Goal: Task Accomplishment & Management: Manage account settings

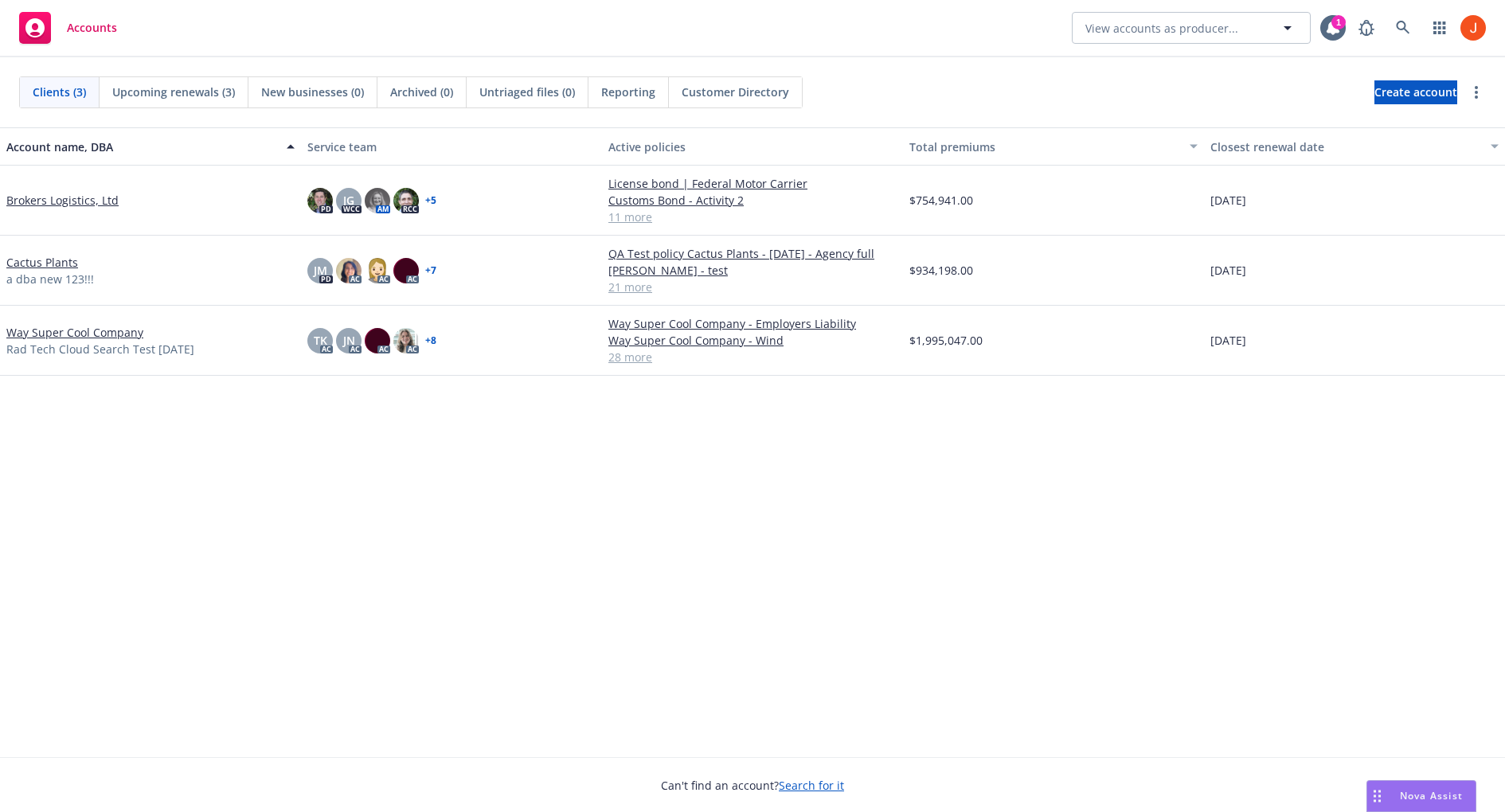
click at [96, 329] on link "Way Super Cool Company" at bounding box center [75, 333] width 137 height 17
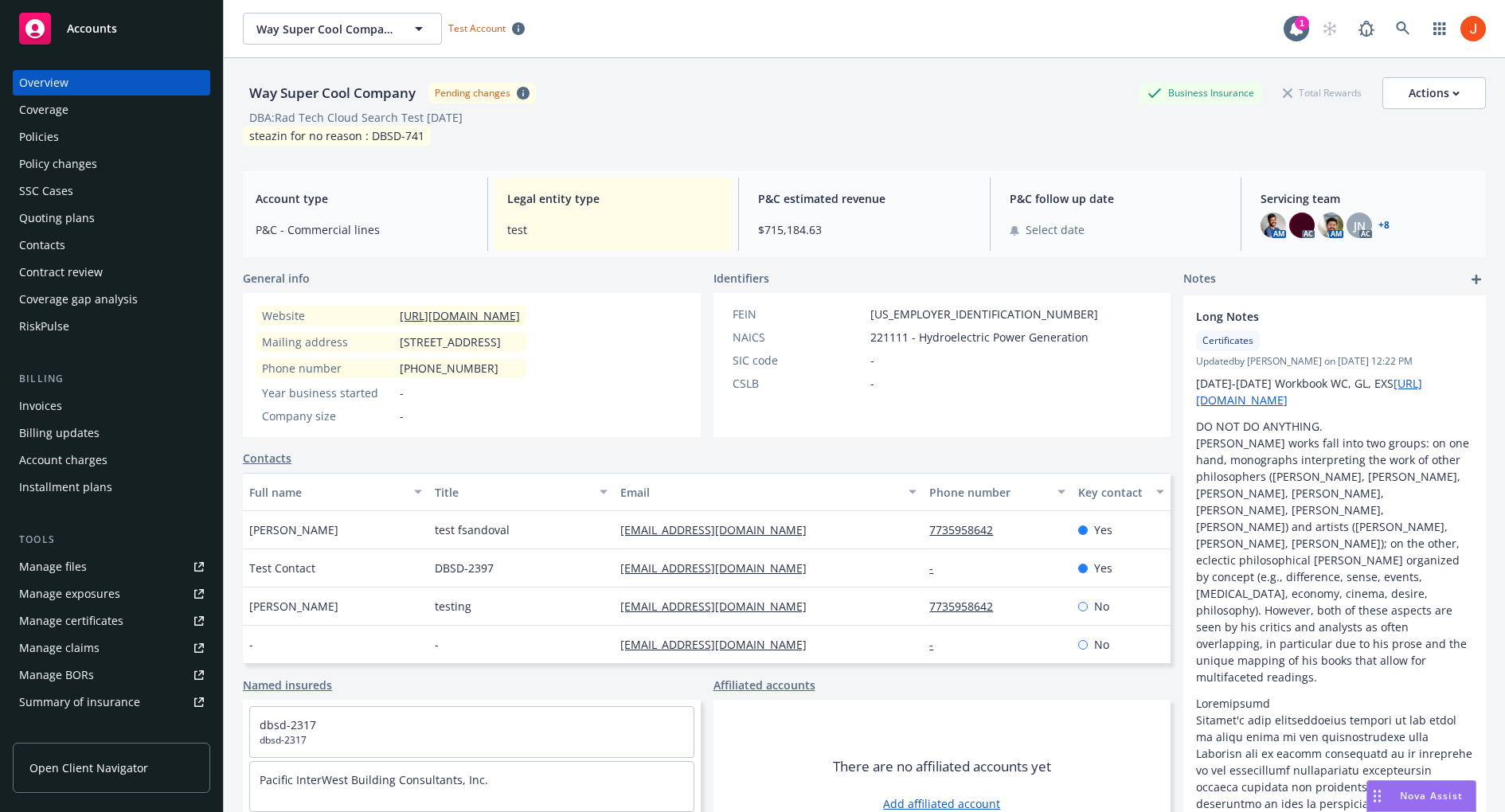
click at [87, 623] on div "Manage certificates" at bounding box center [71, 620] width 104 height 25
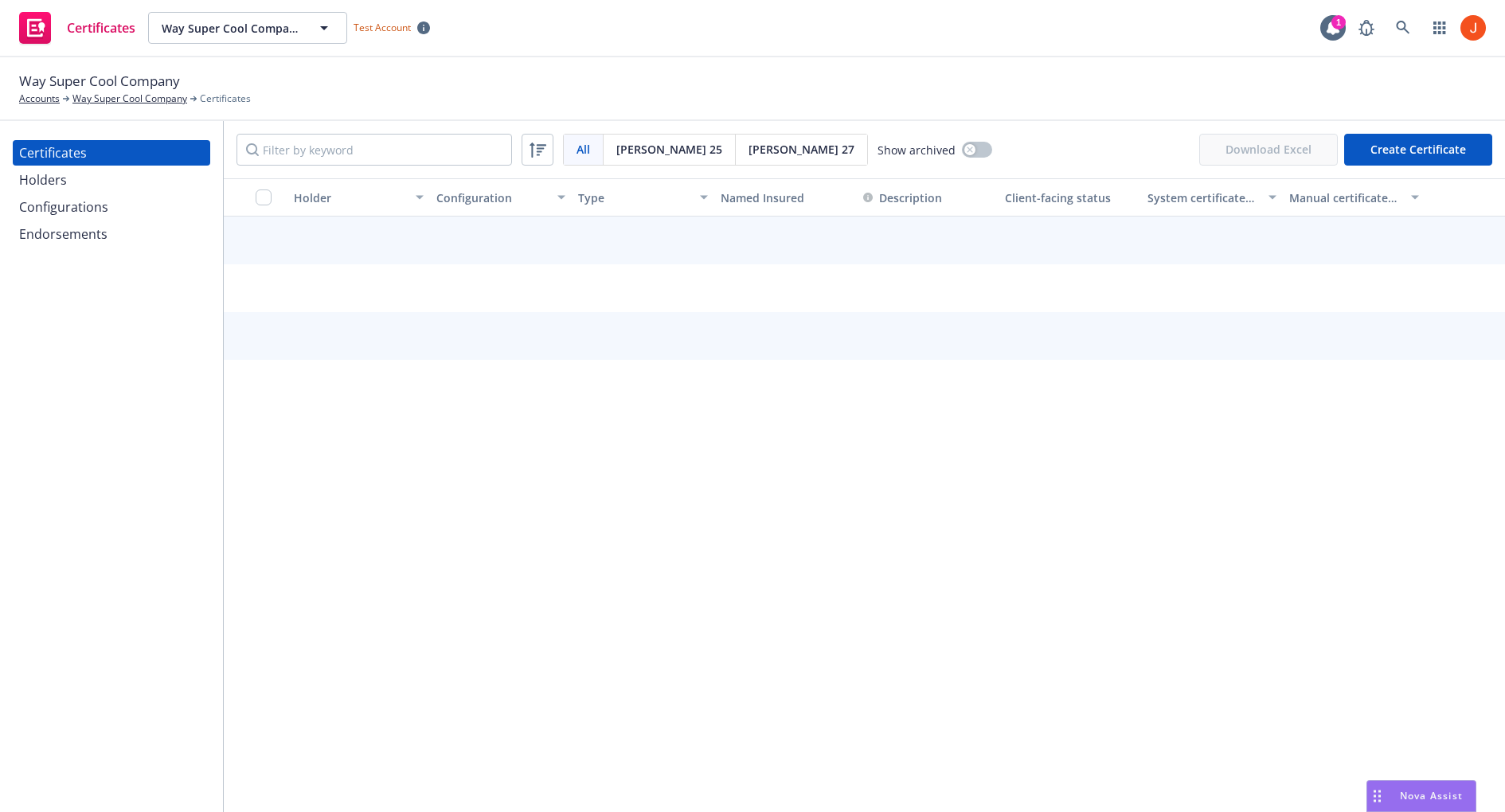
click at [67, 188] on div "Holders" at bounding box center [111, 179] width 185 height 25
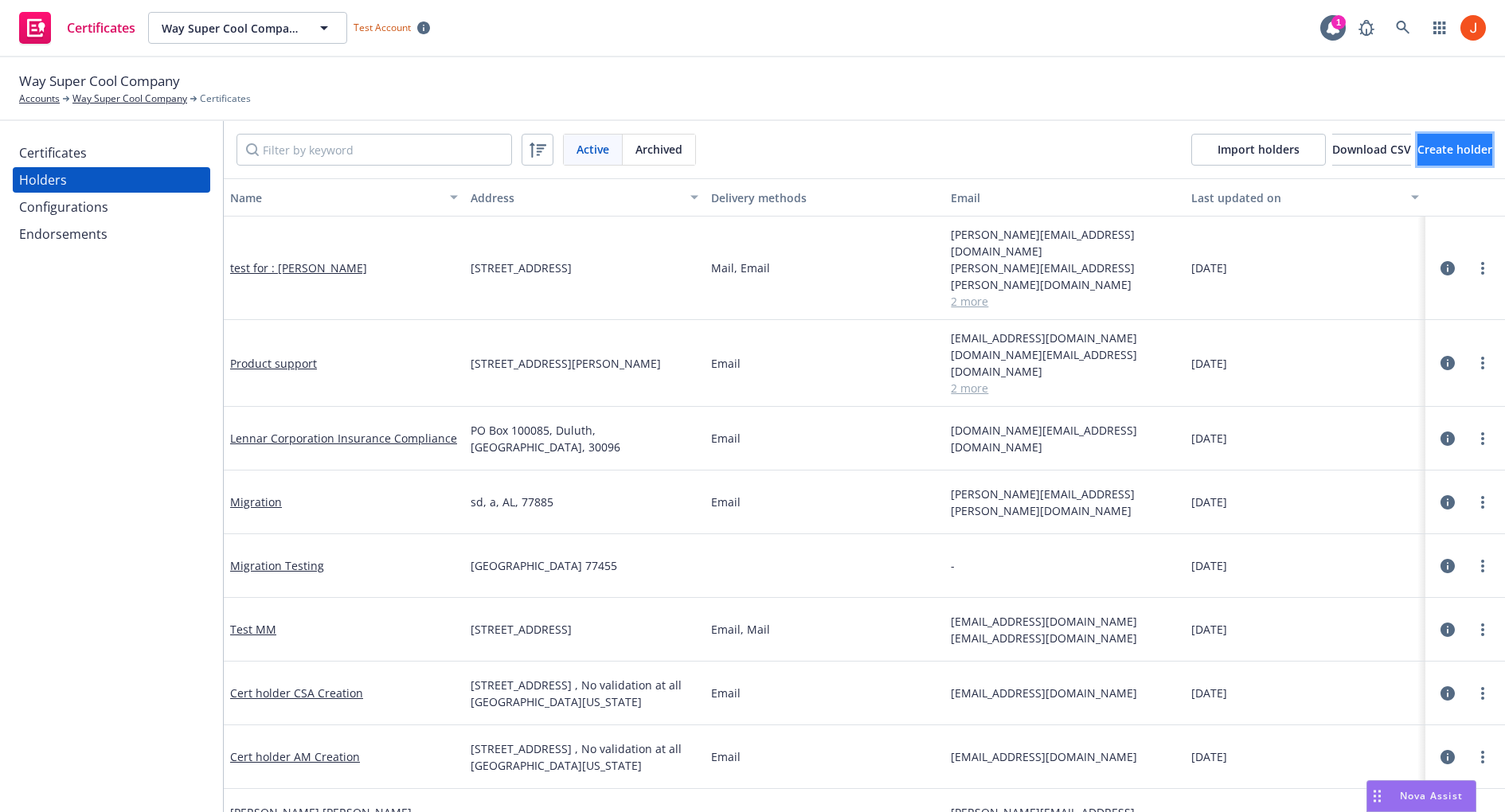
click at [1418, 156] on span "Create holder" at bounding box center [1455, 149] width 75 height 15
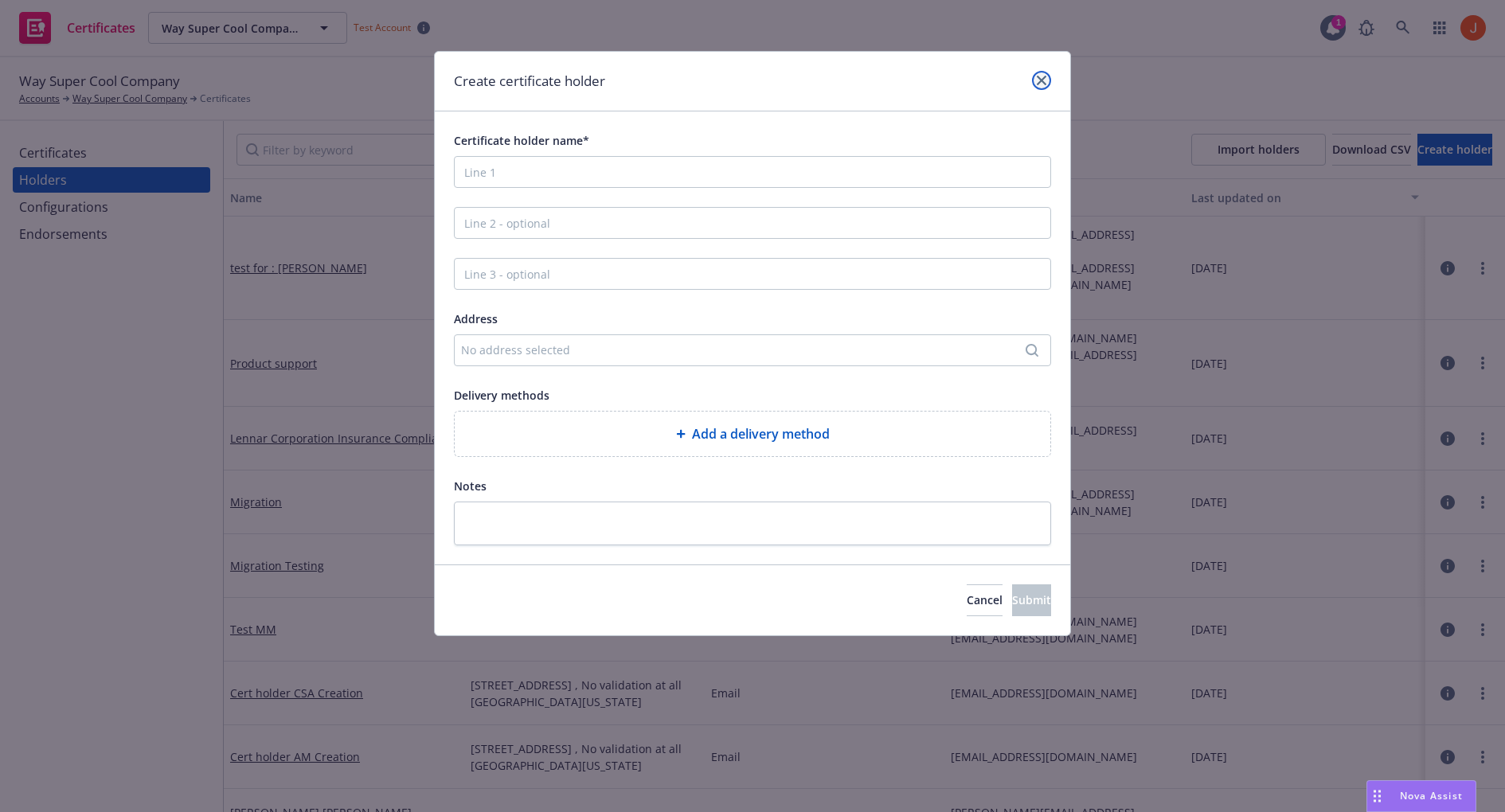
click at [1044, 77] on icon "close" at bounding box center [1042, 81] width 10 height 10
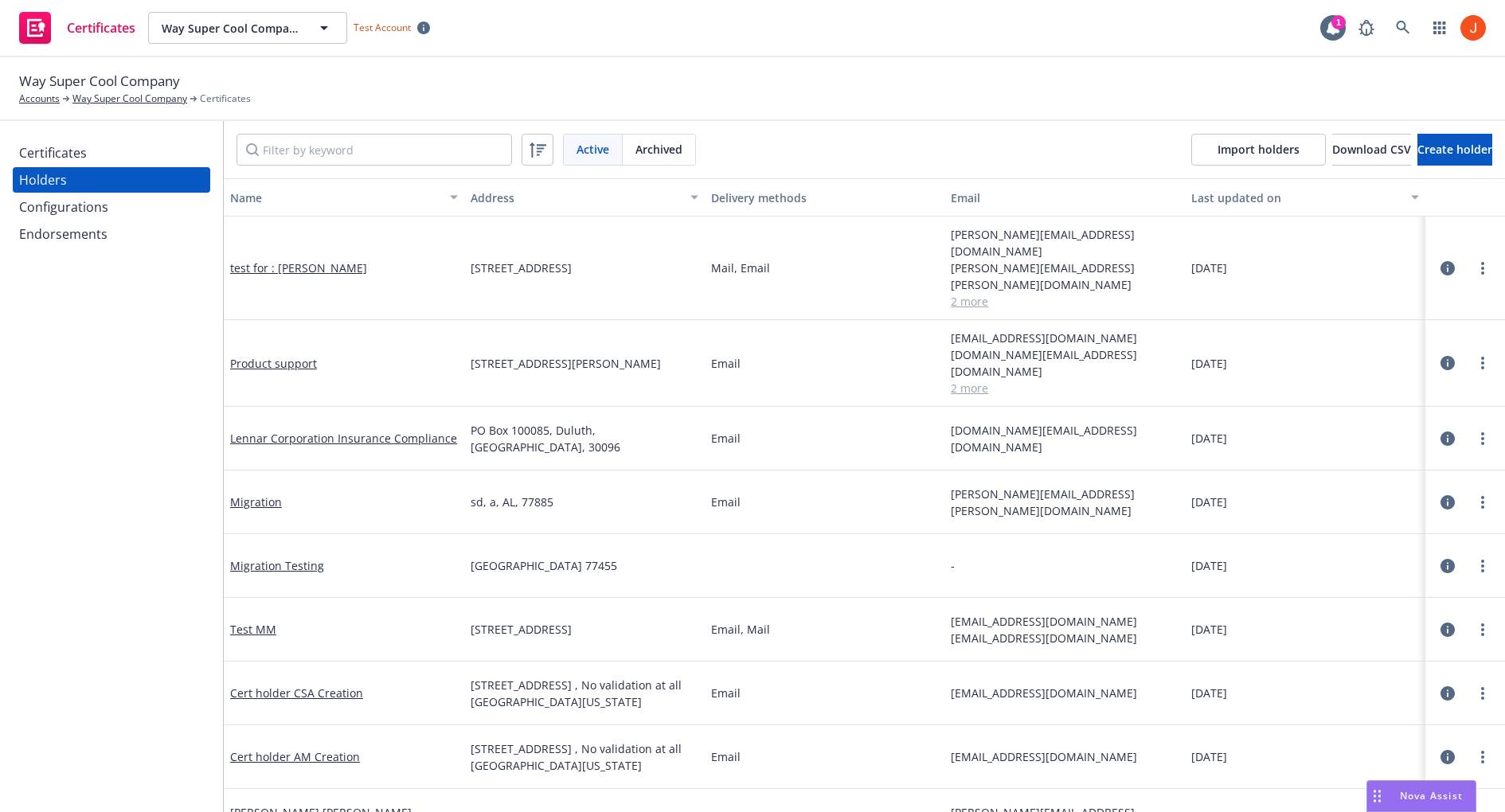
click at [55, 143] on div "Certificates" at bounding box center [52, 152] width 68 height 25
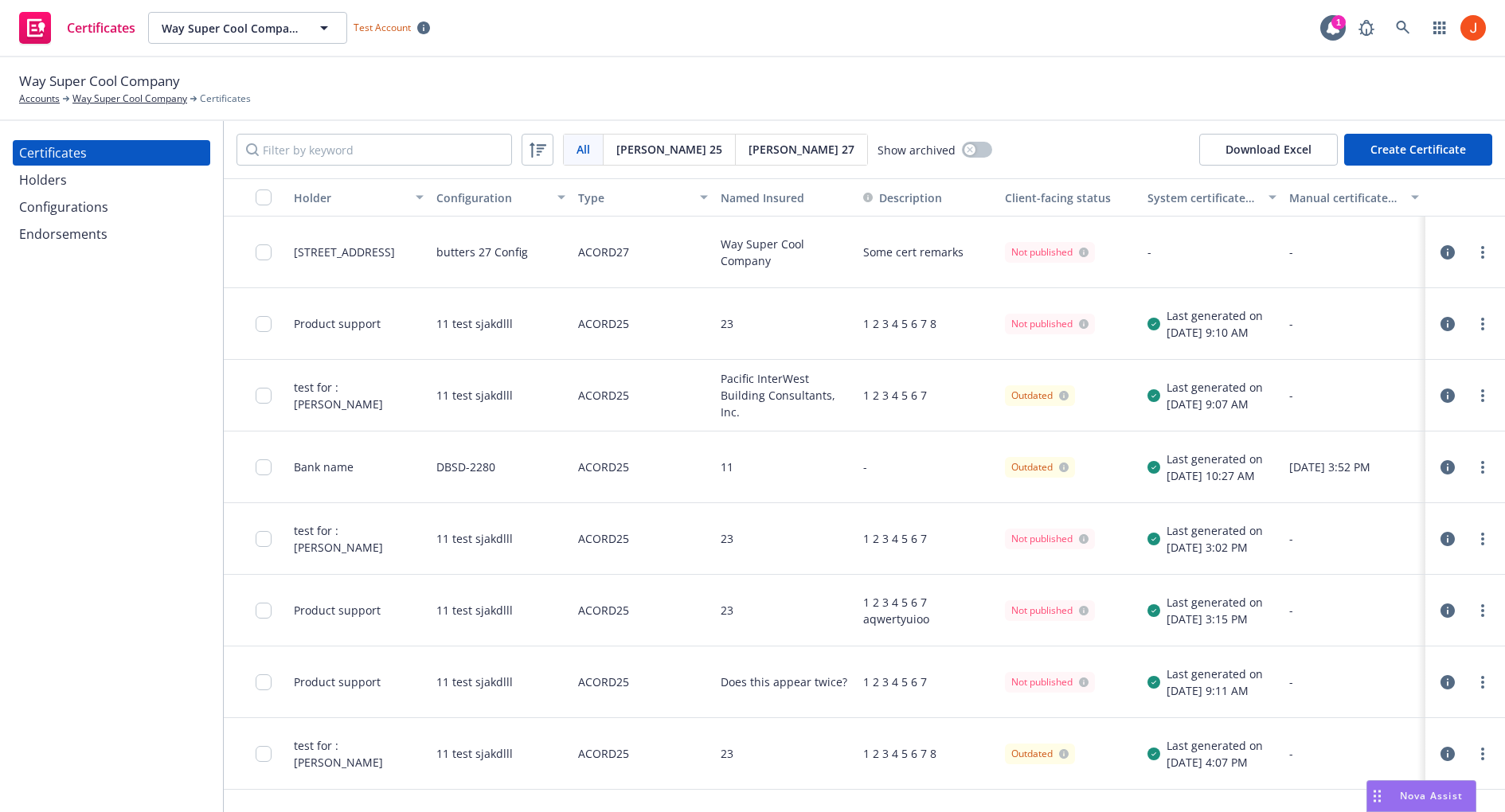
click at [1430, 158] on button "Create Certificate" at bounding box center [1419, 149] width 148 height 32
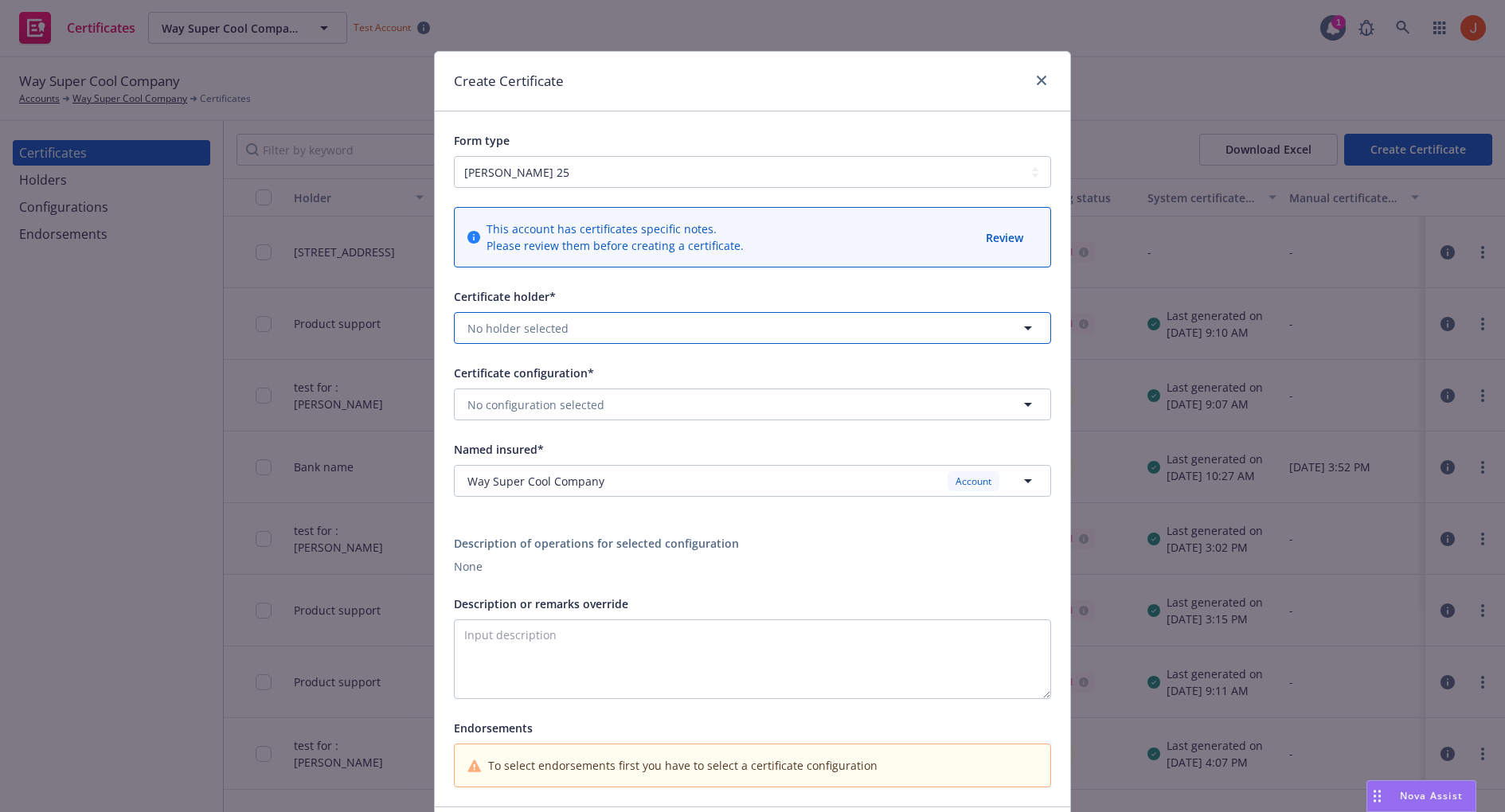
click at [686, 336] on button "No holder selected" at bounding box center [752, 328] width 598 height 32
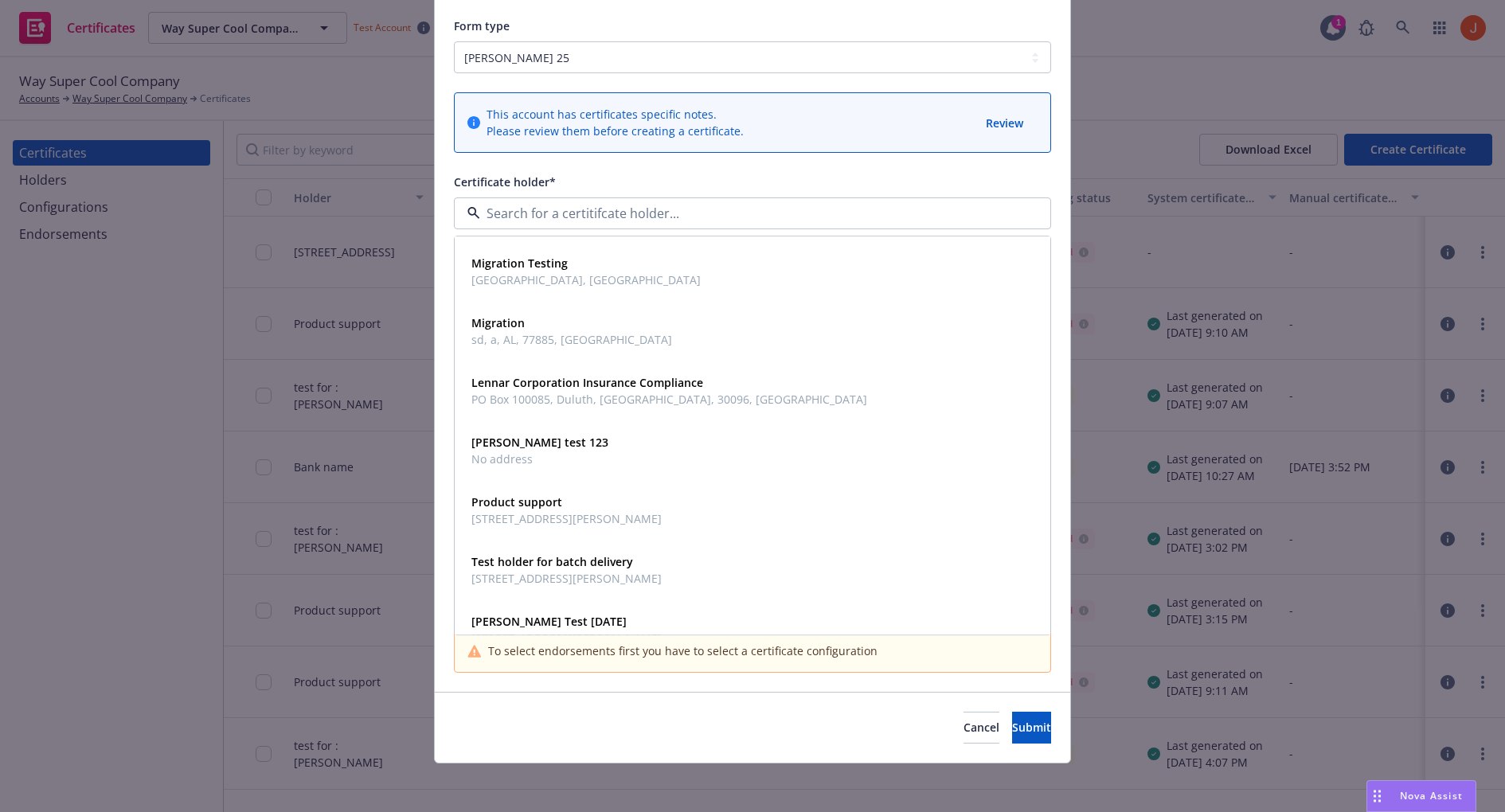
scroll to position [2101, 0]
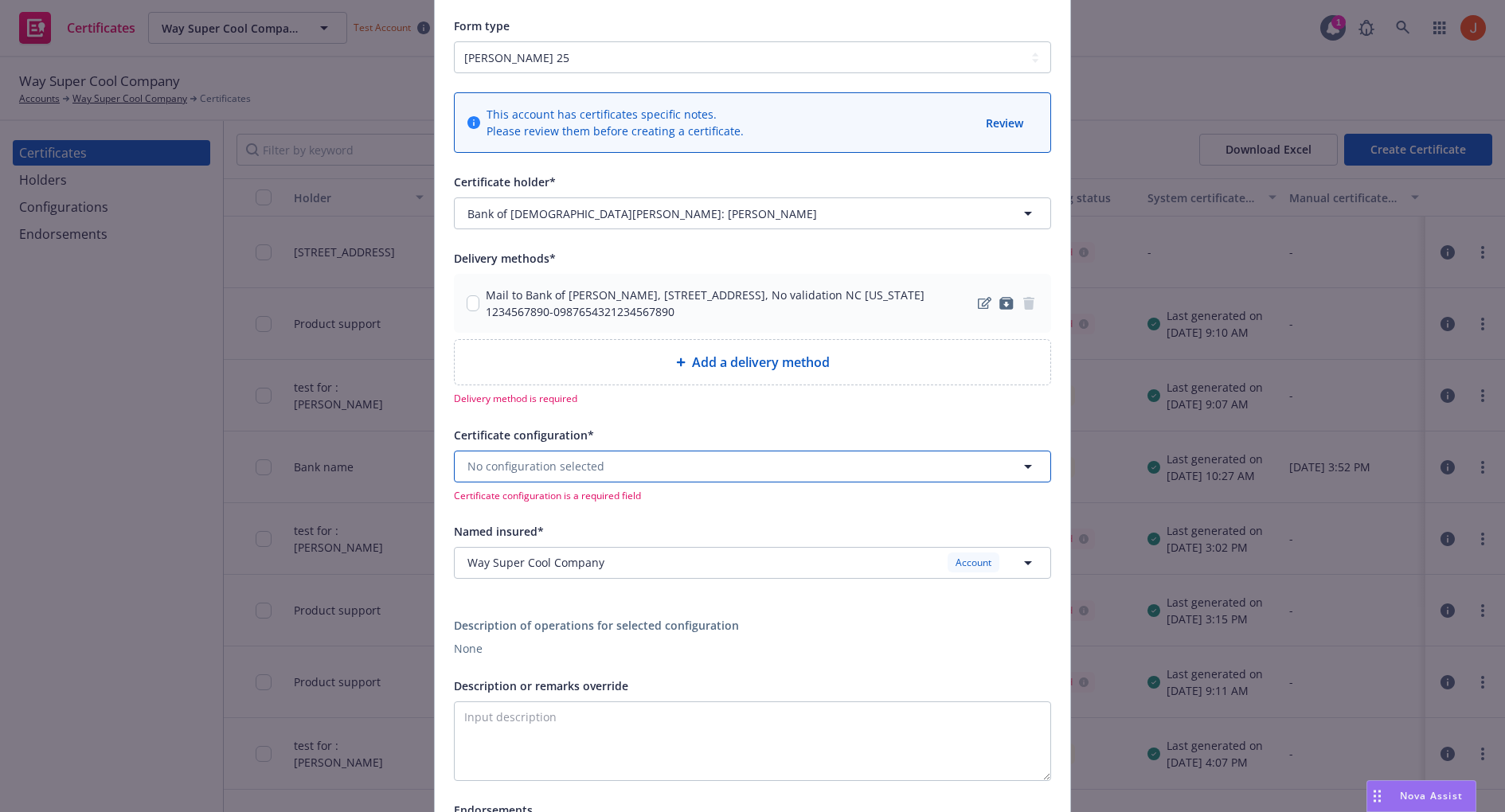
click at [900, 466] on button "No configuration selected" at bounding box center [752, 466] width 598 height 32
